Goal: Book appointment/travel/reservation

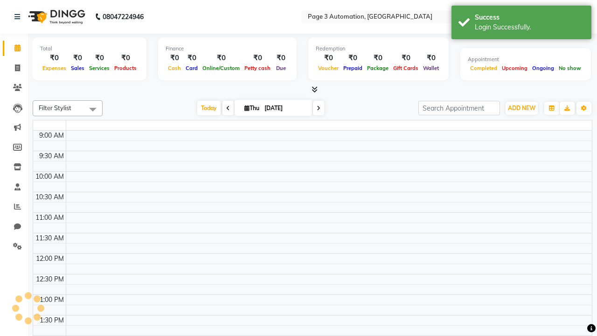
select select "en"
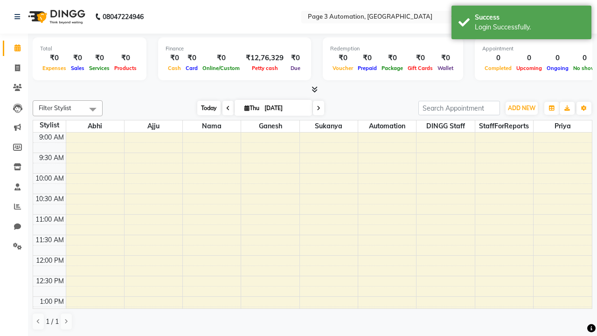
click at [204, 108] on span "Today" at bounding box center [208, 108] width 23 height 14
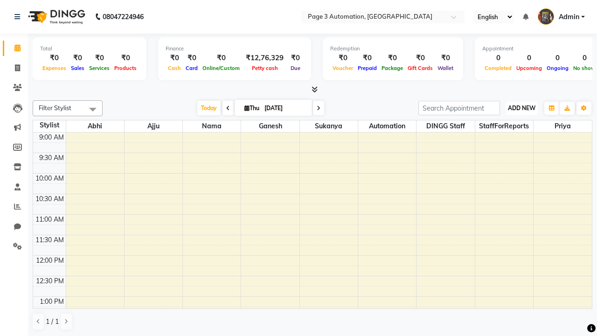
click at [521, 108] on span "ADD NEW" at bounding box center [522, 107] width 28 height 7
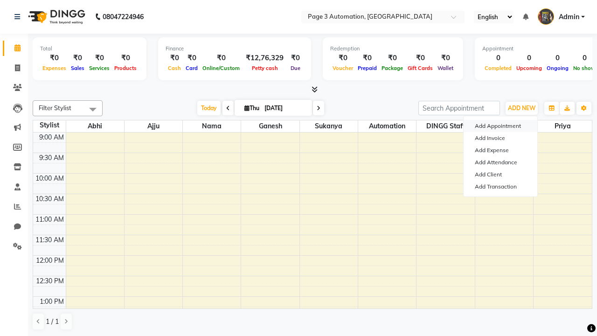
click at [500, 126] on button "Add Appointment" at bounding box center [501, 126] width 74 height 12
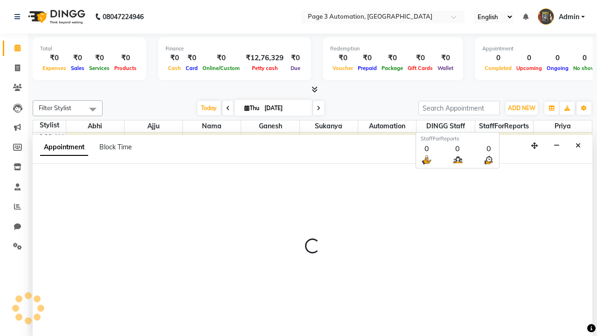
scroll to position [0, 0]
select select "tentative"
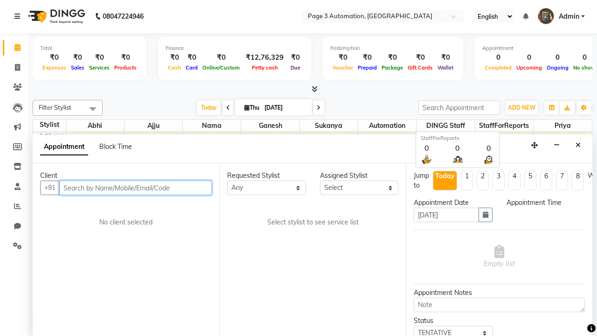
select select "600"
type input "8192346578"
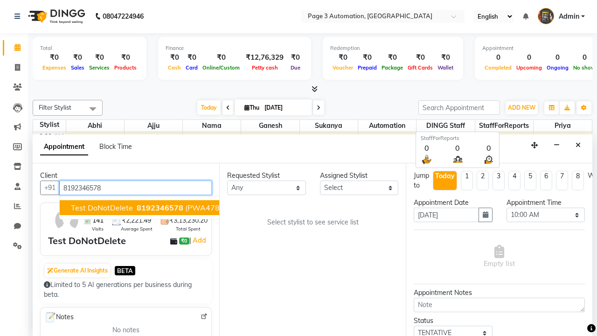
click at [137, 208] on span "8192346578" at bounding box center [160, 207] width 47 height 9
select select "711"
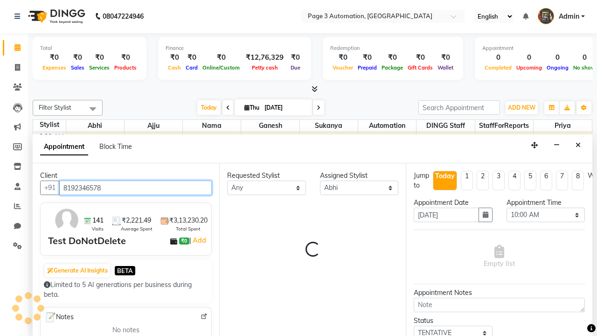
scroll to position [0, 0]
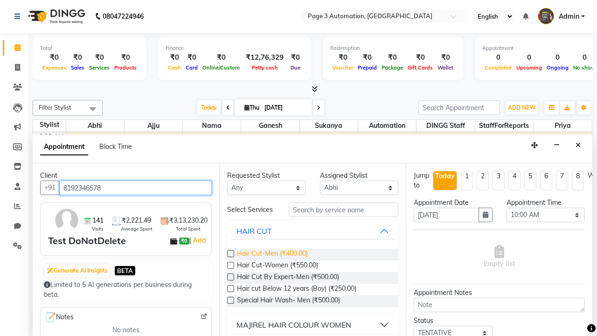
type input "8192346578"
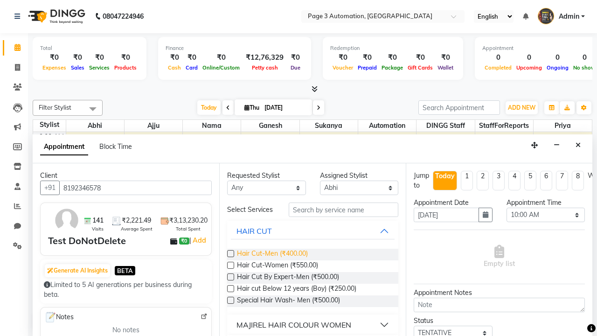
click at [272, 254] on span "Hair Cut-Men (₹400.00)" at bounding box center [272, 255] width 71 height 12
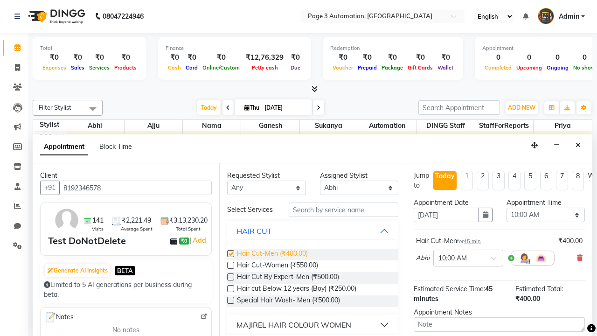
checkbox input "false"
select select "810"
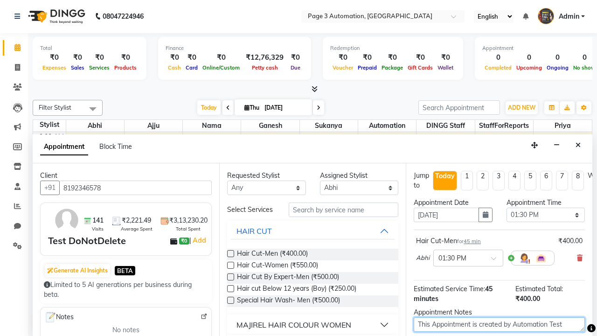
type textarea "This Appointment is created by Automation Test"
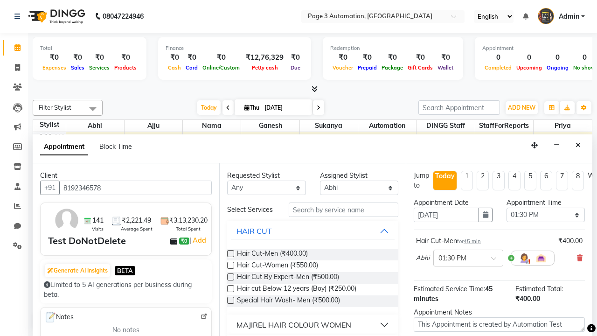
checkbox input "false"
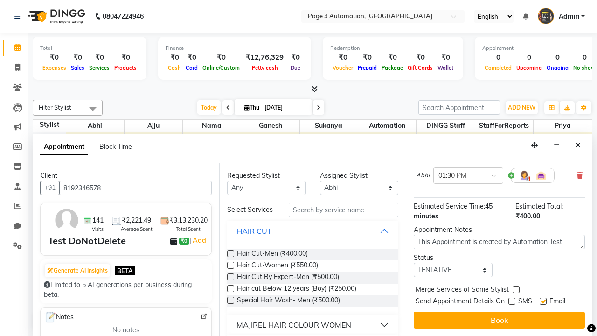
click at [543, 301] on label at bounding box center [543, 301] width 7 height 7
click at [543, 301] on input "checkbox" at bounding box center [543, 302] width 6 height 6
checkbox input "false"
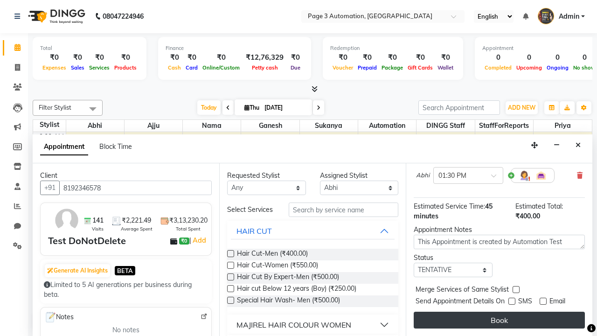
click at [499, 320] on button "Book" at bounding box center [499, 320] width 171 height 17
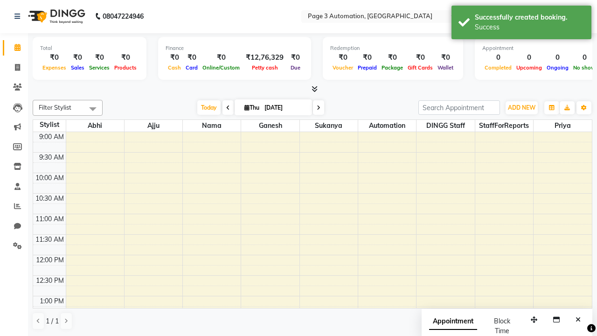
scroll to position [0, 0]
click at [521, 24] on div "Success" at bounding box center [530, 27] width 110 height 10
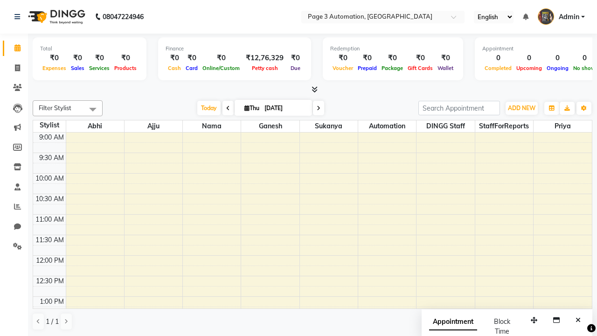
click at [93, 109] on span at bounding box center [92, 109] width 19 height 18
click at [0, 0] on div "Select All" at bounding box center [0, 0] width 0 height 0
checkbox input "true"
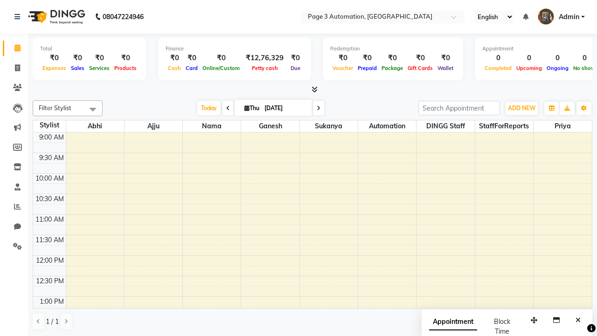
checkbox input "true"
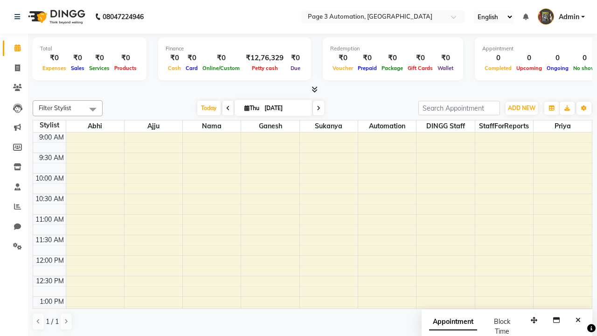
checkbox input "true"
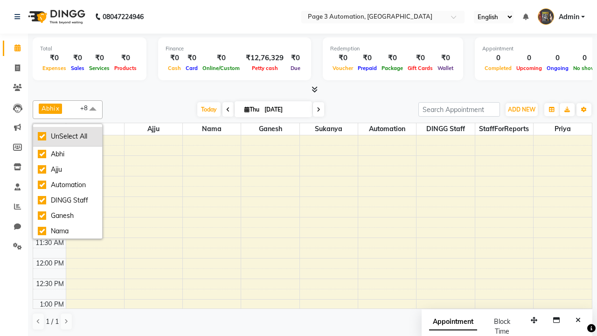
click at [68, 136] on div "UnSelect All" at bounding box center [68, 137] width 60 height 10
checkbox input "false"
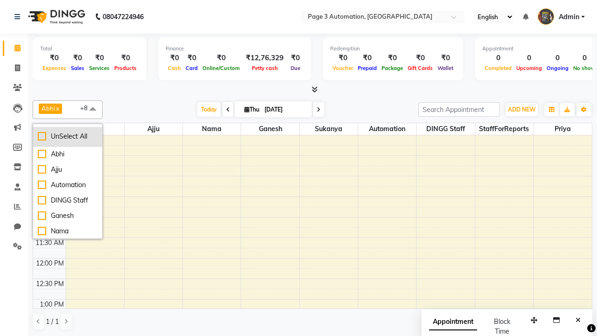
checkbox input "false"
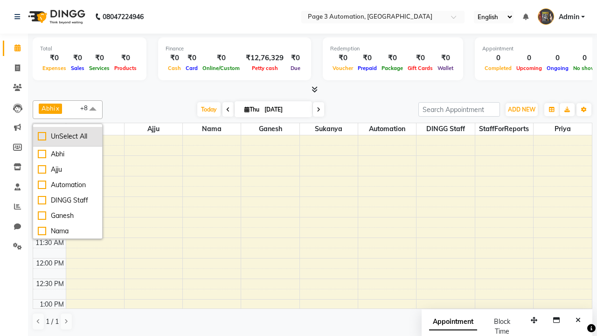
checkbox input "false"
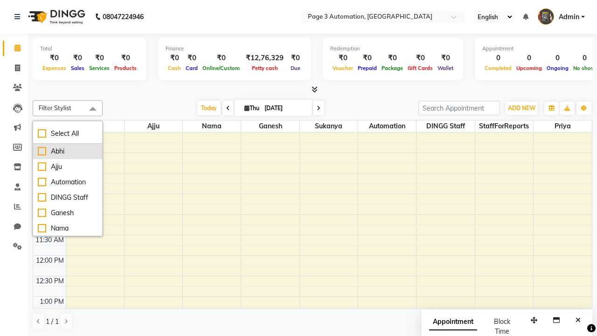
click at [68, 151] on div "Abhi" at bounding box center [68, 151] width 60 height 10
checkbox input "true"
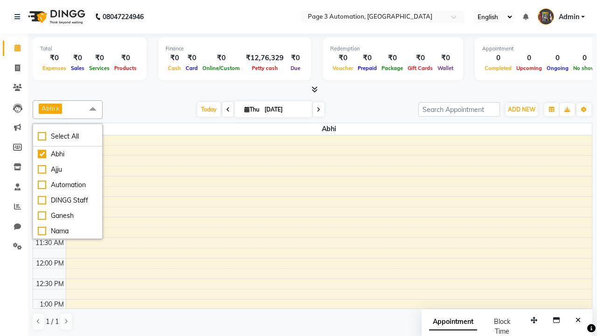
click at [93, 109] on span at bounding box center [92, 109] width 19 height 18
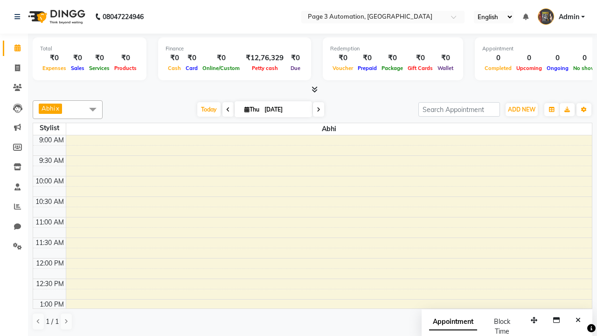
scroll to position [113, 0]
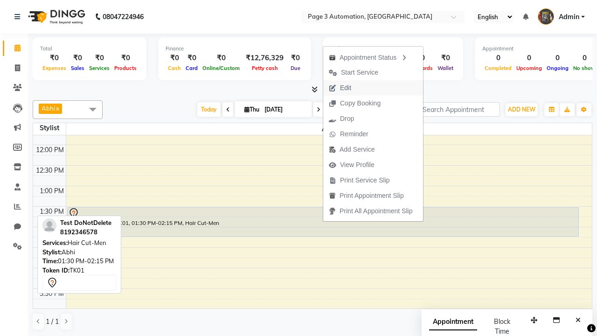
click at [375, 88] on button "Edit" at bounding box center [373, 87] width 100 height 15
select select "tentative"
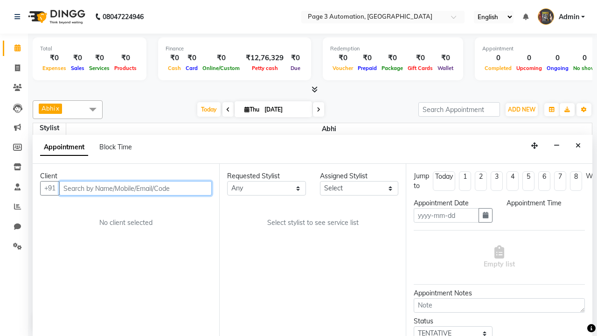
type input "[DATE]"
type textarea "This Appointment is created by Automation Test"
select select "810"
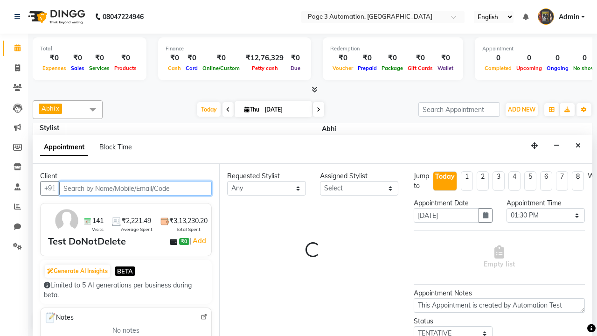
select select "711"
select select "1039"
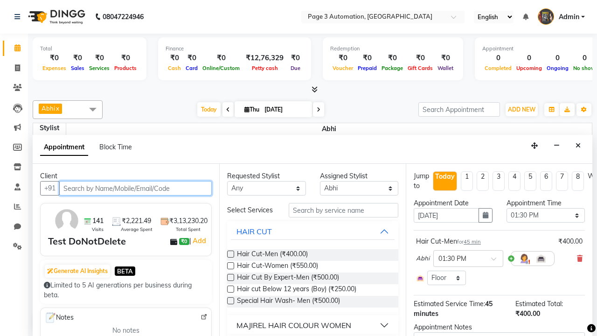
scroll to position [0, 0]
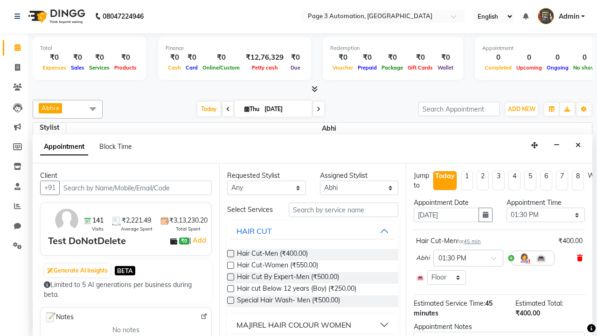
click at [580, 258] on icon at bounding box center [580, 258] width 6 height 7
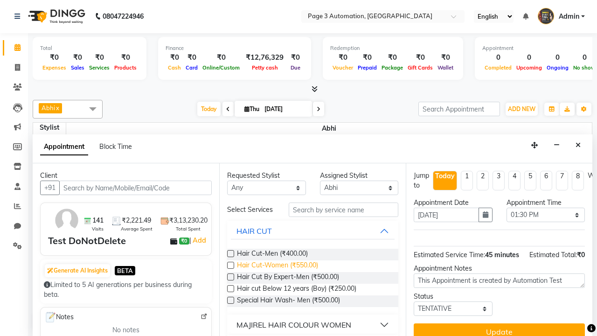
click at [277, 266] on span "Hair Cut-Women (₹550.00)" at bounding box center [277, 266] width 81 height 12
checkbox input "true"
type textarea "Update Appointment"
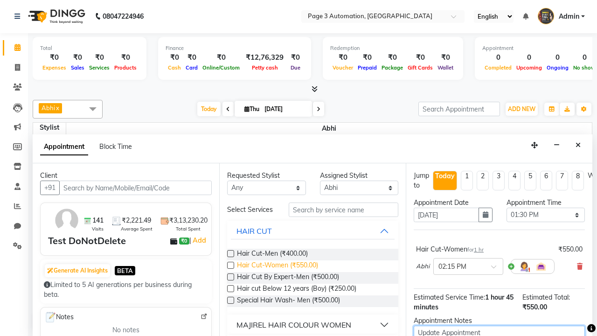
checkbox input "false"
type textarea "Update Appointment"
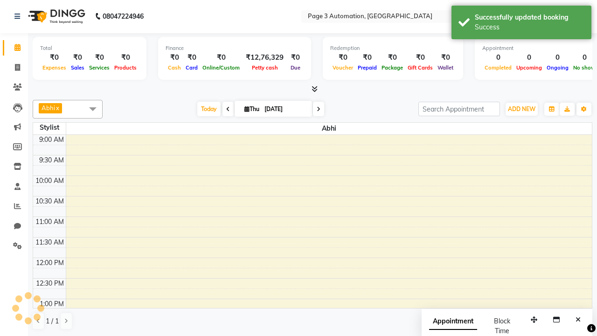
scroll to position [0, 0]
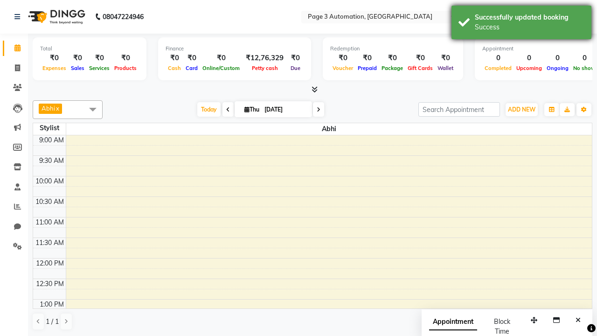
click at [521, 24] on div "Success" at bounding box center [530, 27] width 110 height 10
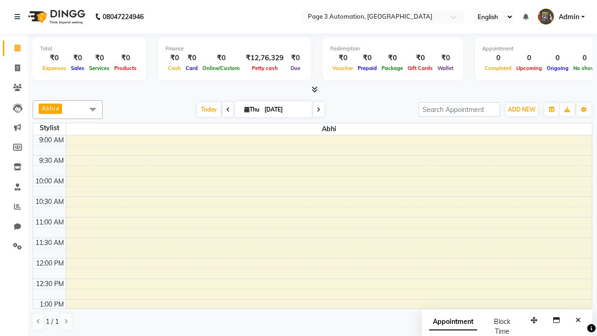
click at [93, 109] on span at bounding box center [92, 109] width 19 height 18
click at [0, 0] on div "Select All" at bounding box center [0, 0] width 0 height 0
checkbox input "true"
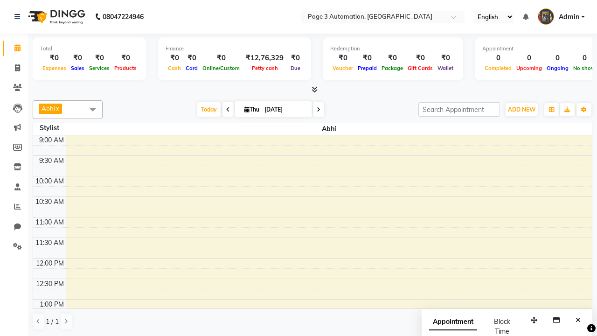
checkbox input "true"
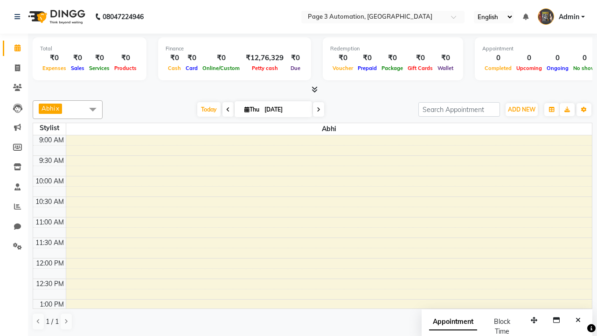
checkbox input "true"
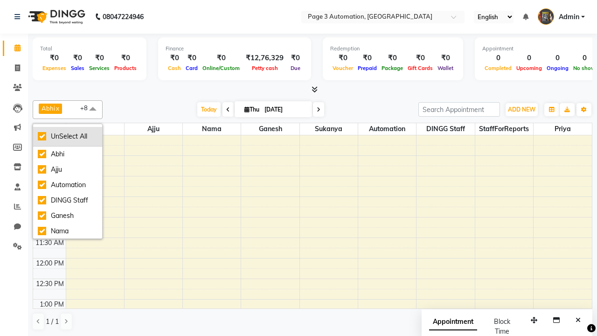
click at [68, 136] on div "UnSelect All" at bounding box center [68, 137] width 60 height 10
checkbox input "false"
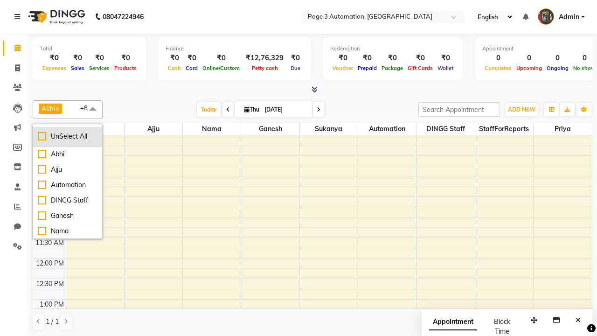
checkbox input "false"
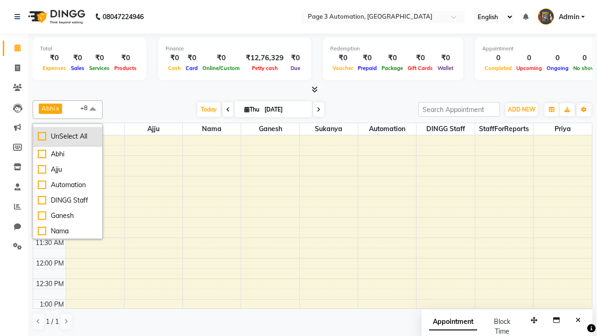
checkbox input "false"
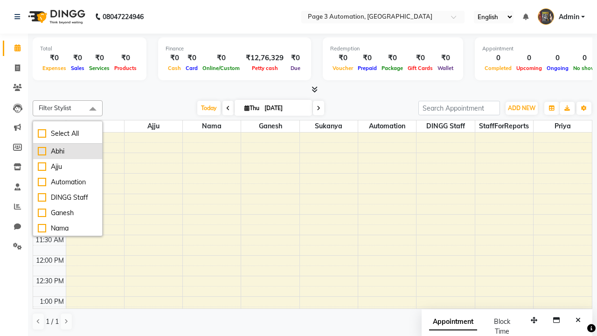
click at [68, 151] on div "Abhi" at bounding box center [68, 151] width 60 height 10
checkbox input "true"
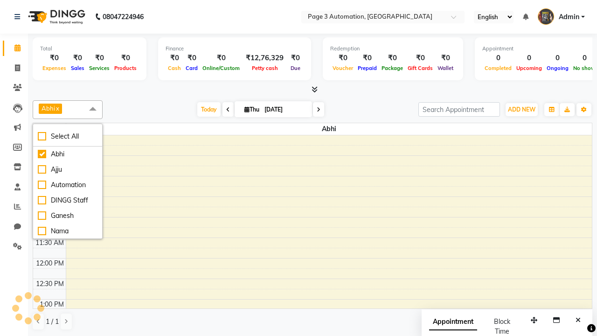
click at [93, 109] on span at bounding box center [92, 109] width 19 height 18
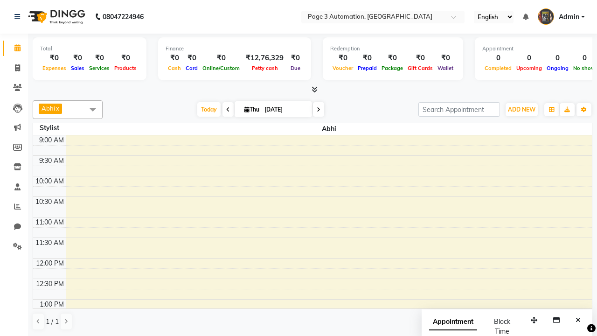
scroll to position [149, 0]
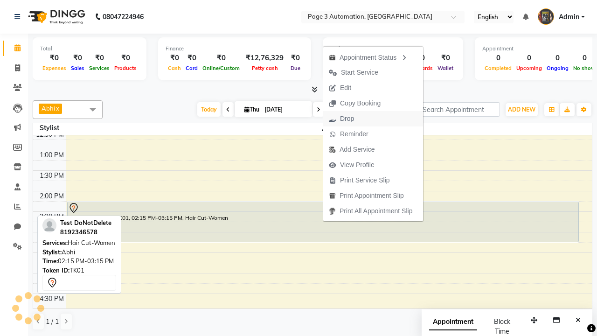
click at [375, 118] on button "Drop" at bounding box center [373, 118] width 100 height 15
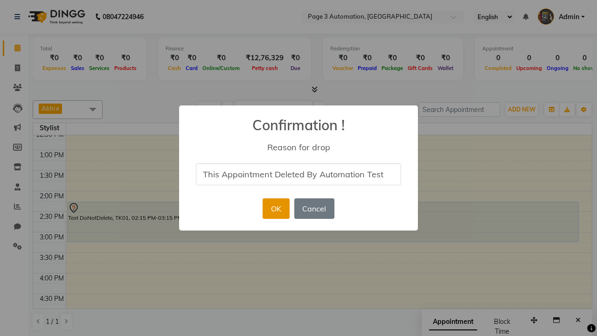
type input "This Appointment Deleted By Automation Test"
click at [276, 208] on button "OK" at bounding box center [276, 208] width 27 height 21
